Goal: Task Accomplishment & Management: Use online tool/utility

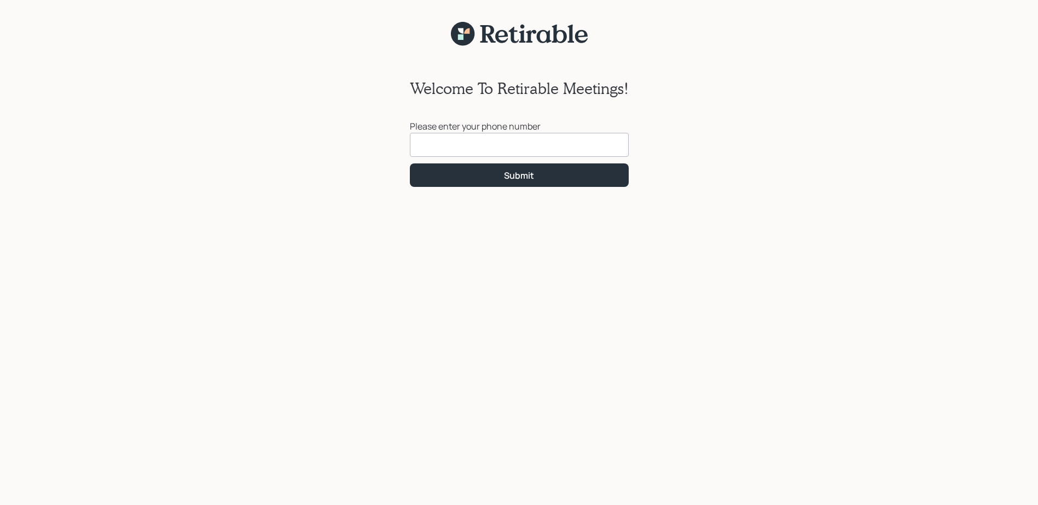
drag, startPoint x: 421, startPoint y: 143, endPoint x: 416, endPoint y: 139, distance: 5.9
click at [420, 143] on input at bounding box center [519, 145] width 219 height 24
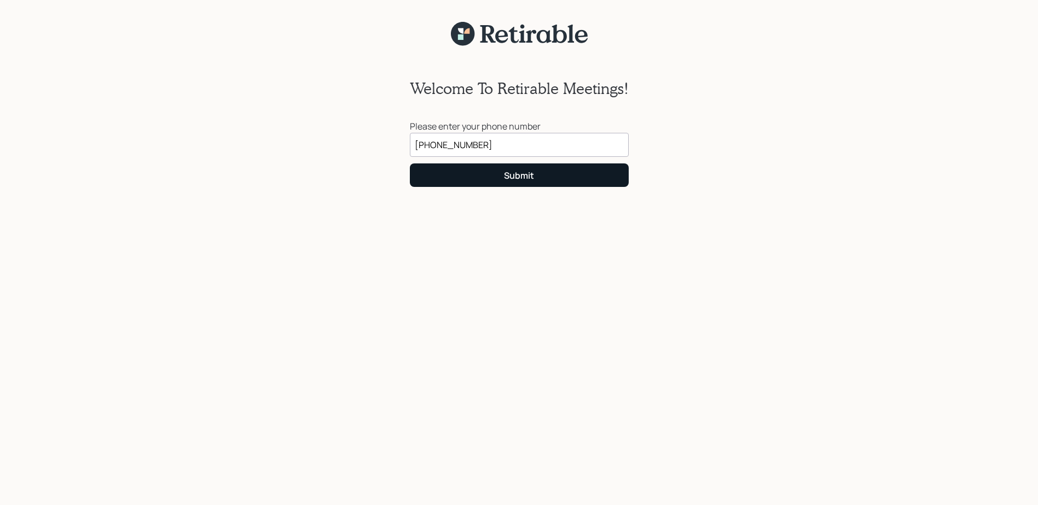
type input "[PHONE_NUMBER]"
click at [531, 180] on div "Submit" at bounding box center [519, 176] width 30 height 12
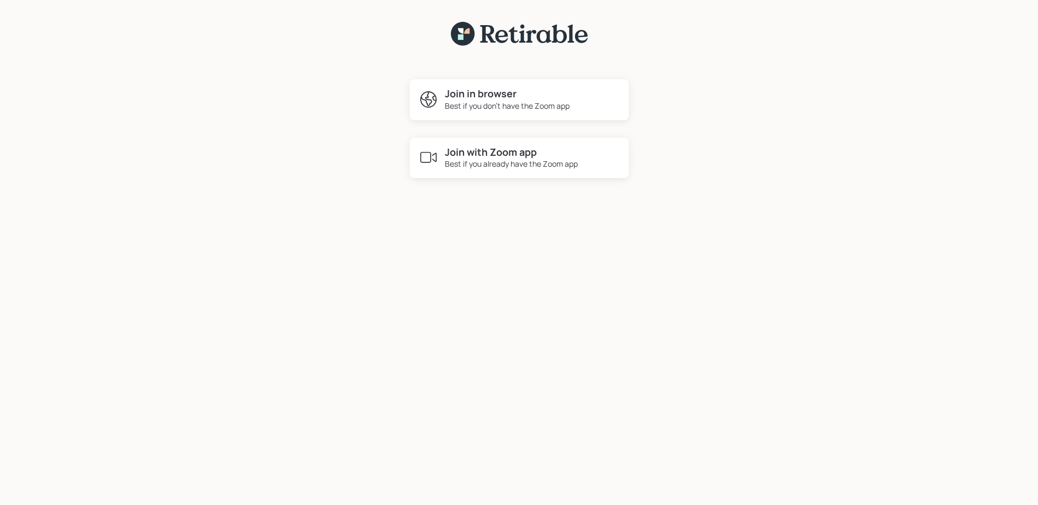
click at [543, 95] on h4 "Join in browser" at bounding box center [507, 94] width 125 height 12
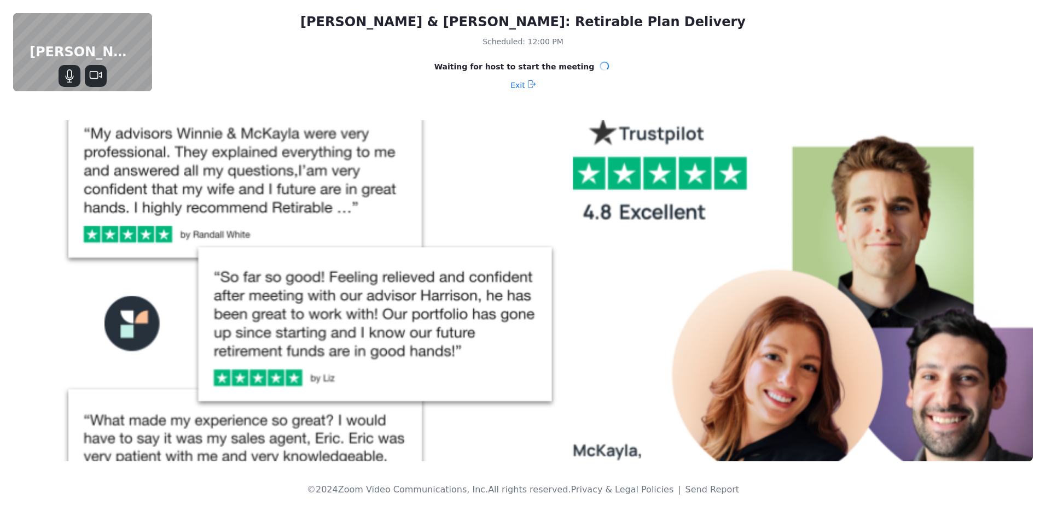
click at [1009, 264] on img at bounding box center [523, 290] width 1020 height 341
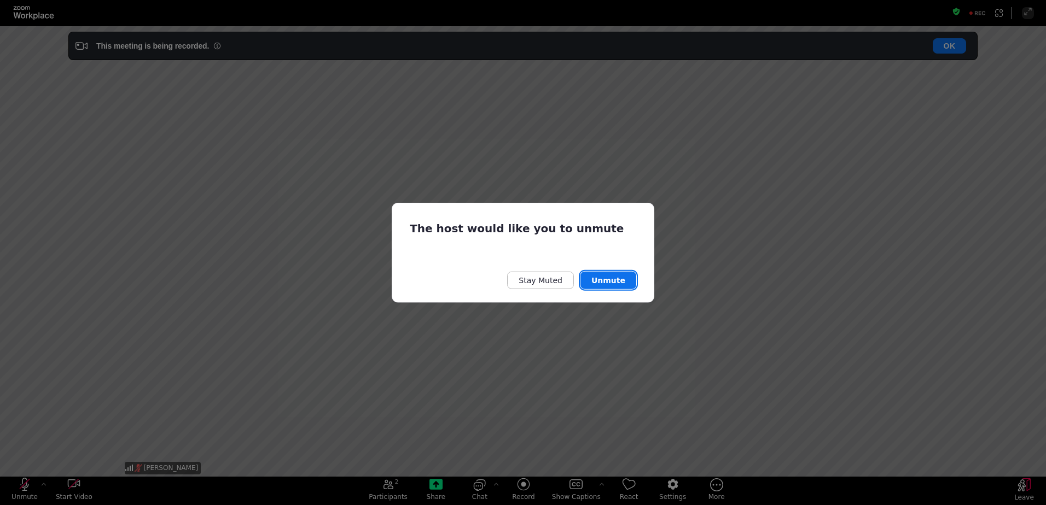
click at [609, 281] on button "Unmute" at bounding box center [608, 280] width 56 height 18
